Goal: Check status

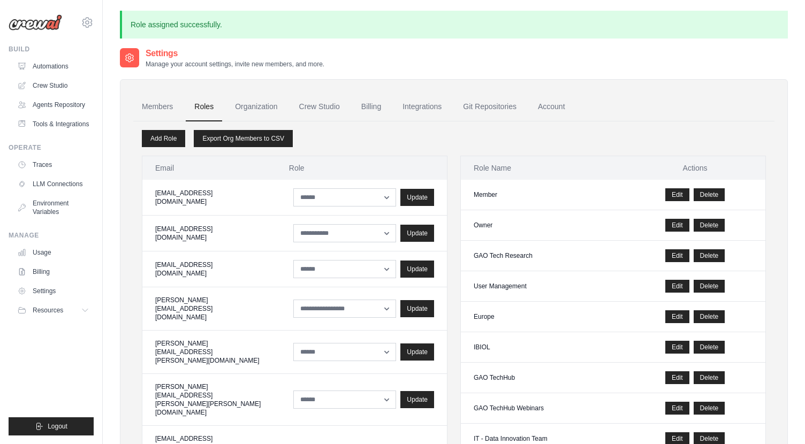
scroll to position [420, 0]
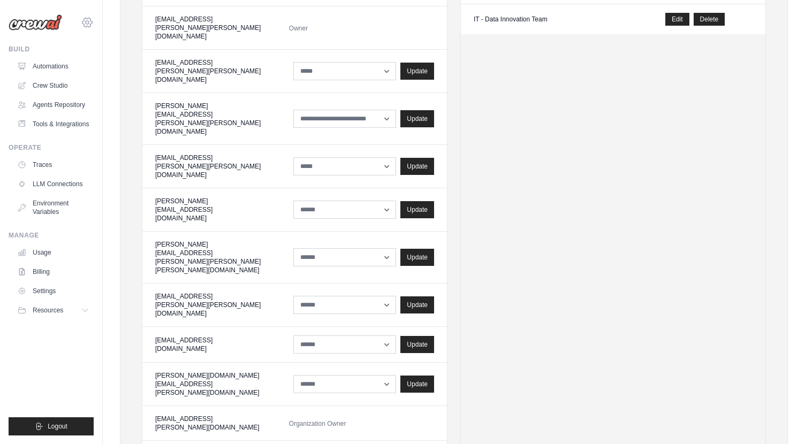
click at [88, 23] on icon at bounding box center [87, 22] width 3 height 3
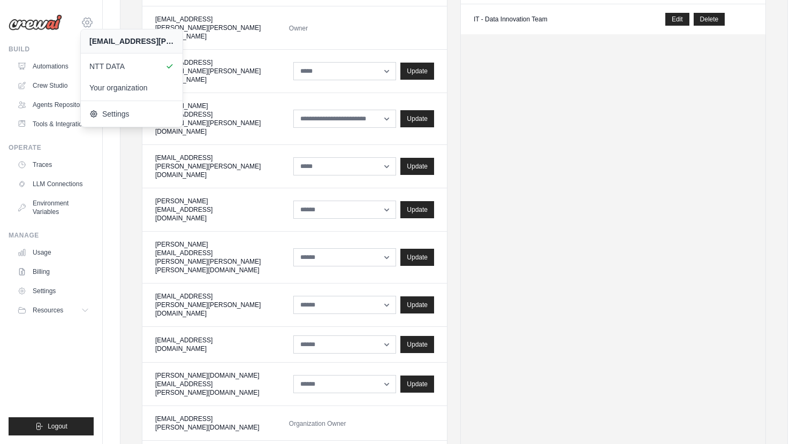
click at [88, 23] on icon at bounding box center [87, 22] width 3 height 3
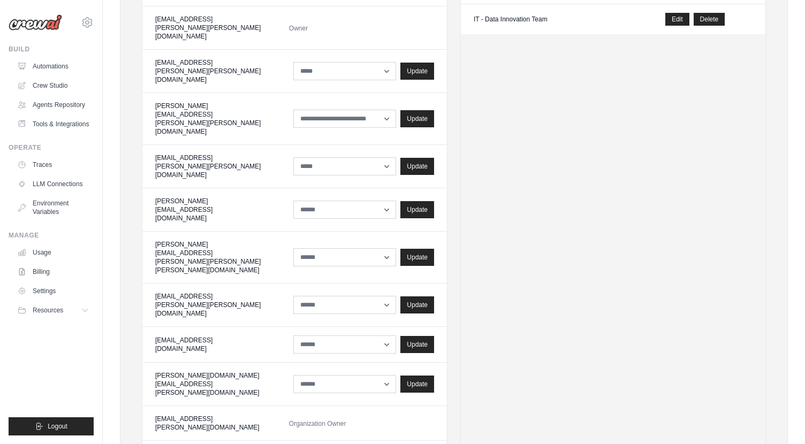
click at [95, 16] on div "[EMAIL_ADDRESS][PERSON_NAME][PERSON_NAME][DOMAIN_NAME] NTT DATA Your organizati…" at bounding box center [51, 222] width 103 height 444
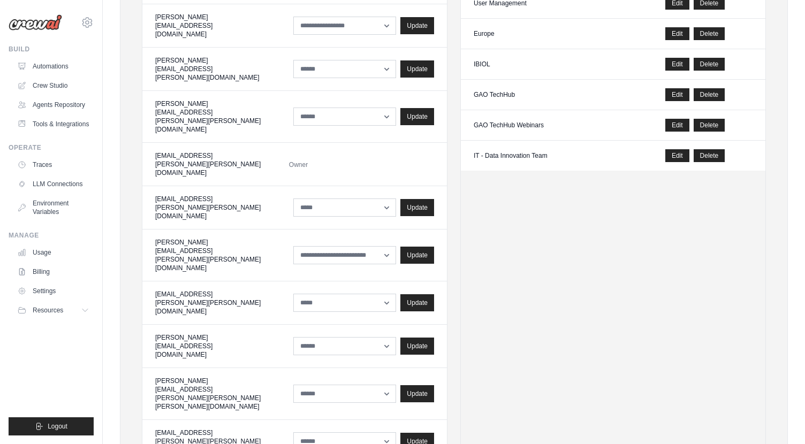
scroll to position [0, 0]
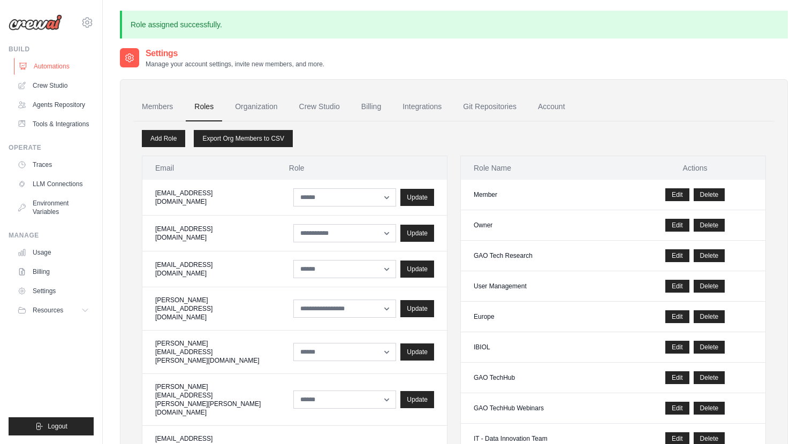
click at [44, 66] on link "Automations" at bounding box center [54, 66] width 81 height 17
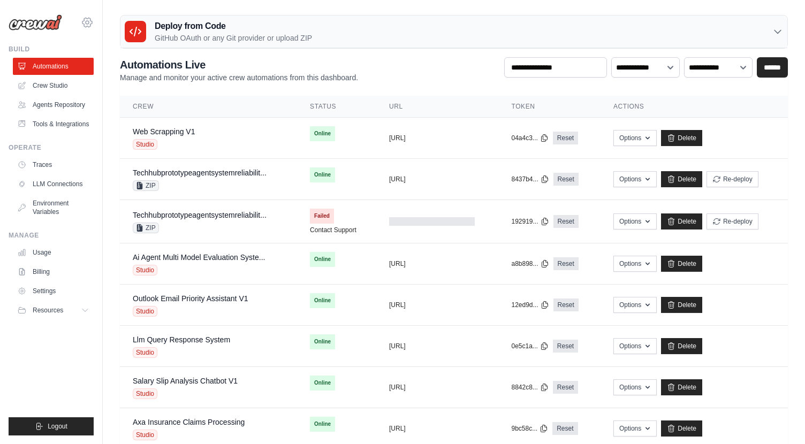
click at [86, 25] on icon at bounding box center [87, 22] width 13 height 13
